Goal: Book appointment/travel/reservation

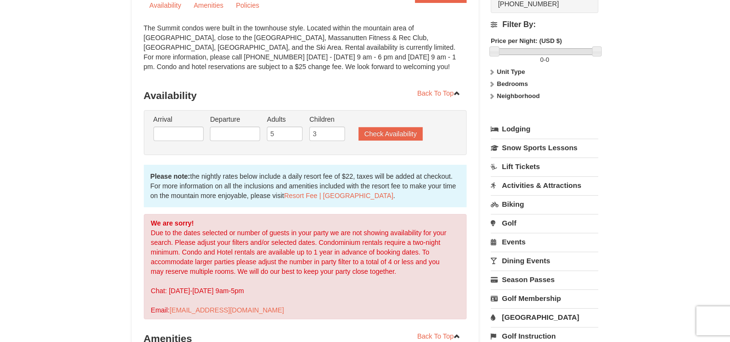
scroll to position [122, 0]
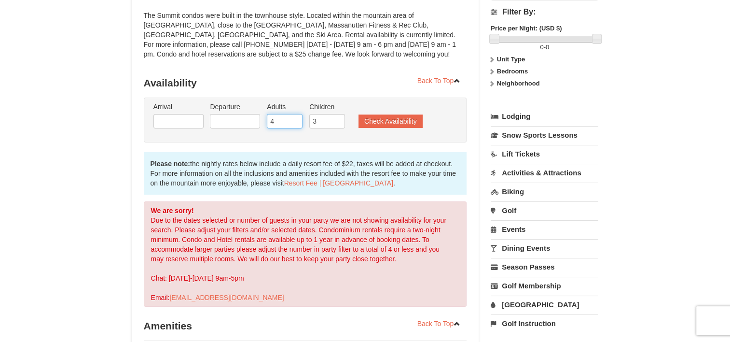
click at [296, 124] on input "4" at bounding box center [285, 121] width 36 height 14
click at [294, 121] on input "3" at bounding box center [285, 121] width 36 height 14
type input "2"
click at [294, 121] on input "2" at bounding box center [285, 121] width 36 height 14
click at [378, 126] on button "Check Availability" at bounding box center [391, 121] width 64 height 14
